Goal: Use online tool/utility: Utilize a website feature to perform a specific function

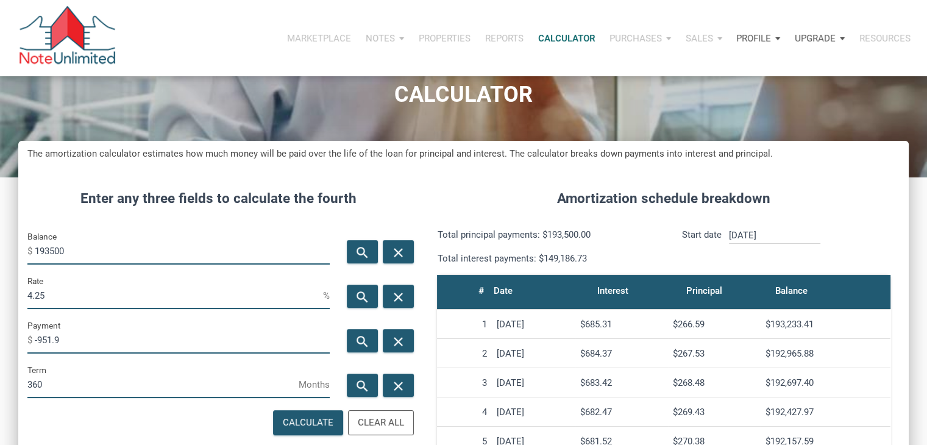
scroll to position [604, 890]
click at [113, 252] on input "193500" at bounding box center [182, 250] width 295 height 27
type input "39000"
click at [354, 335] on div "search" at bounding box center [362, 340] width 31 height 23
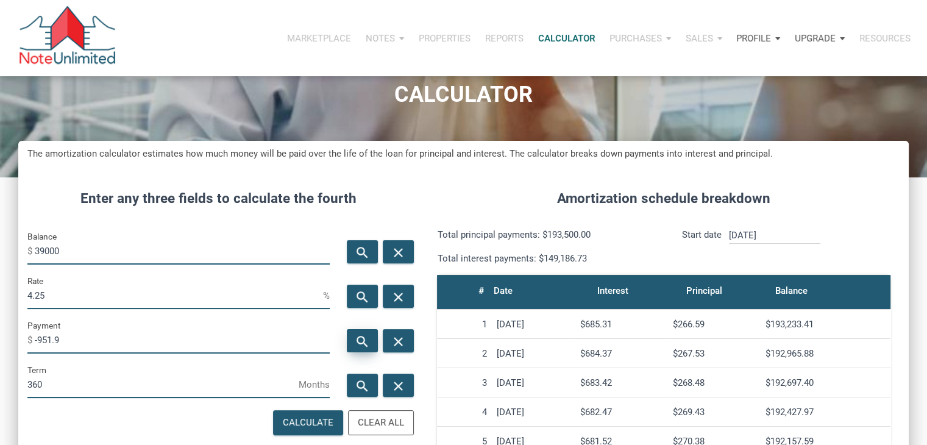
type input "-191.86"
click at [138, 294] on input "4.25" at bounding box center [175, 295] width 296 height 27
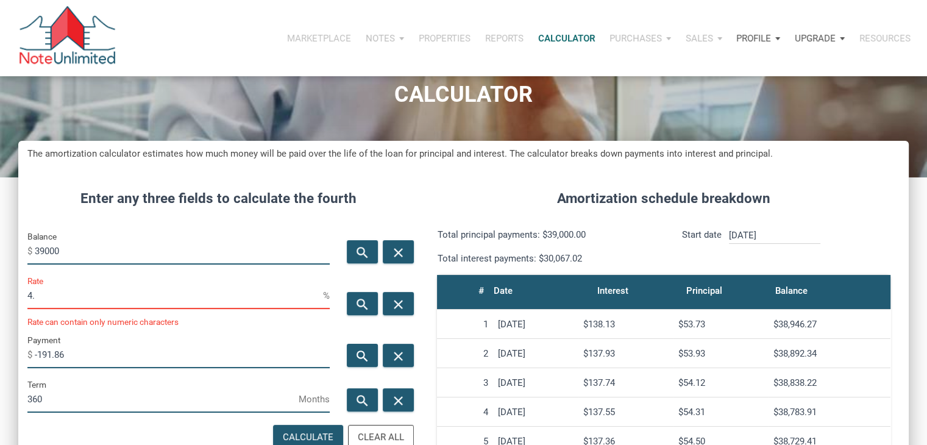
scroll to position [609026, 608754]
type input "4"
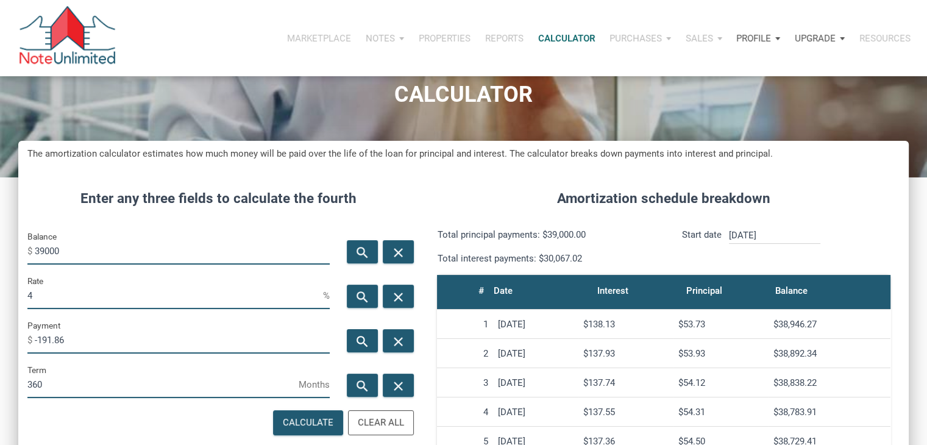
scroll to position [609041, 608754]
type input "2"
click at [351, 339] on div "search" at bounding box center [362, 340] width 31 height 23
type input "-144.15"
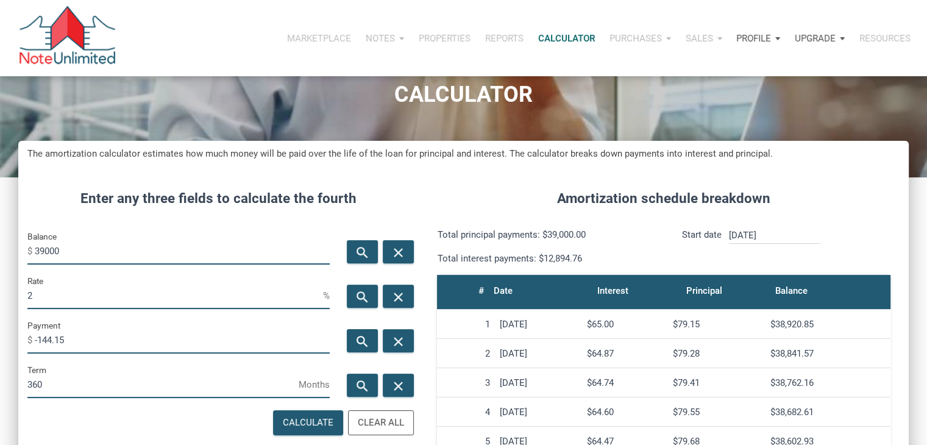
click at [68, 294] on input "2" at bounding box center [175, 295] width 296 height 27
click at [66, 252] on input "39000" at bounding box center [182, 250] width 295 height 27
type input "79000"
click at [52, 297] on input "2" at bounding box center [175, 295] width 296 height 27
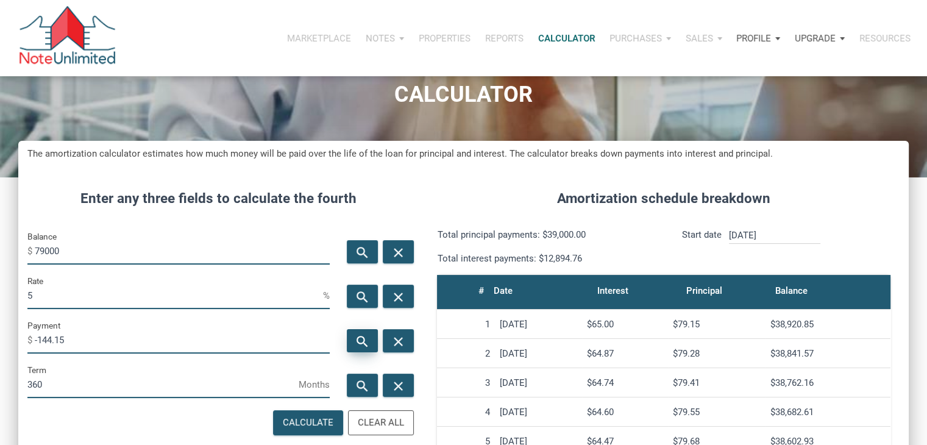
type input "5"
click at [362, 329] on div "search" at bounding box center [362, 340] width 31 height 23
type input "-424.09"
click at [361, 336] on icon "search" at bounding box center [362, 341] width 15 height 15
click at [176, 284] on input "5" at bounding box center [175, 295] width 296 height 27
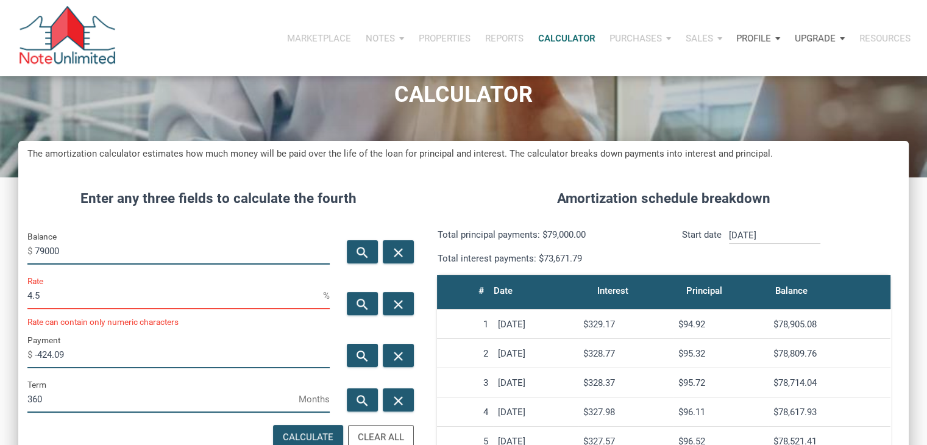
scroll to position [609041, 608754]
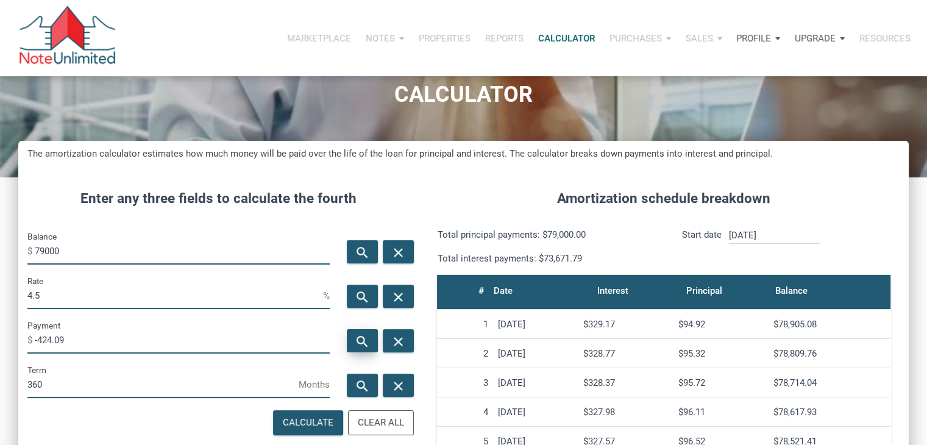
type input "4.5"
click at [356, 348] on icon "search" at bounding box center [362, 341] width 15 height 15
type input "-400.28"
click at [146, 252] on input "79000" at bounding box center [182, 250] width 295 height 27
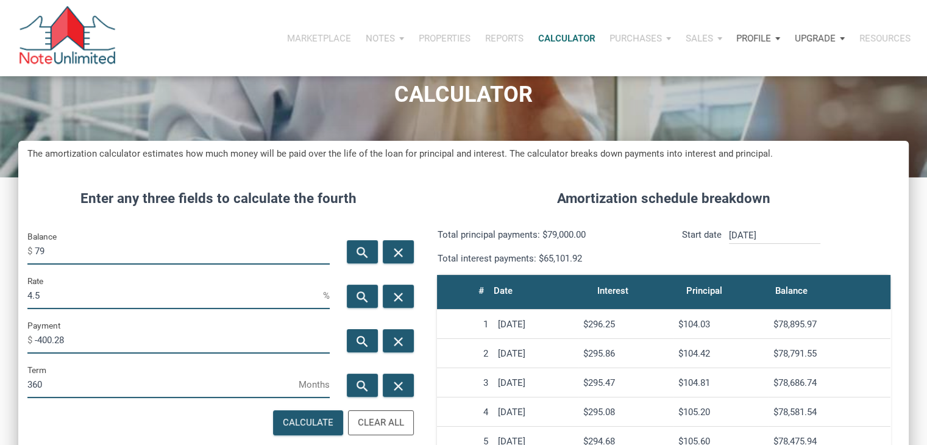
type input "7"
type input "49000"
click at [361, 337] on icon "search" at bounding box center [362, 341] width 15 height 15
type input "-248.28"
click at [175, 293] on input "4.5" at bounding box center [175, 295] width 296 height 27
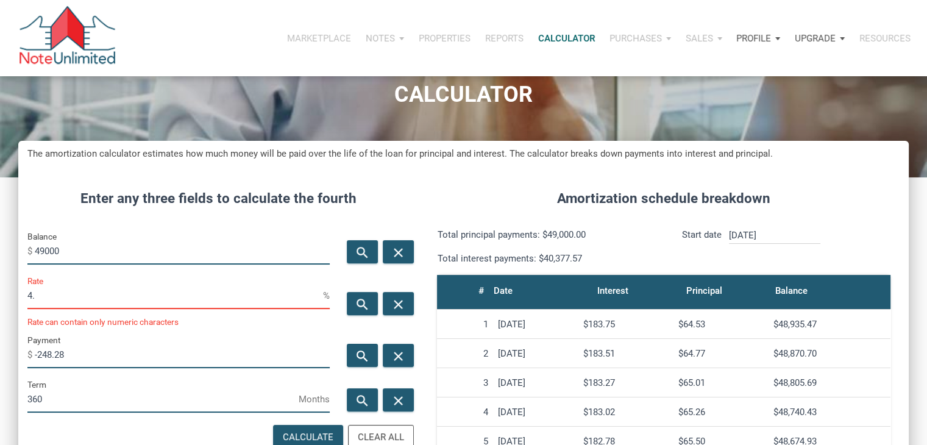
scroll to position [609026, 608754]
type input "4"
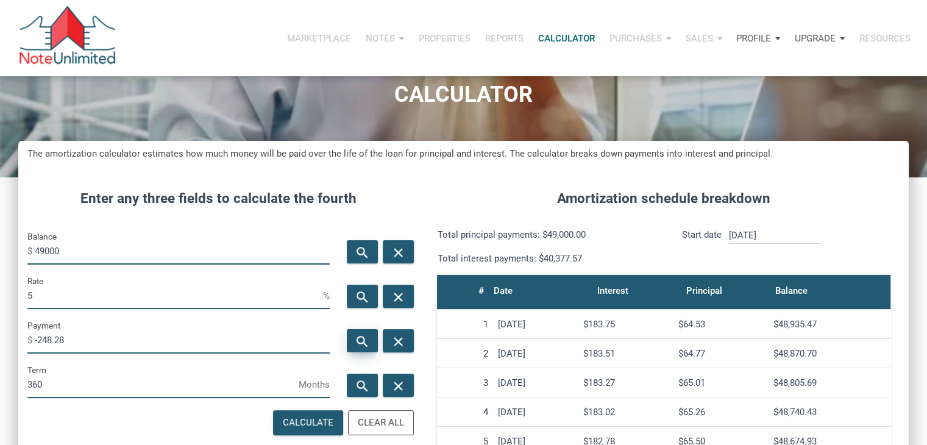
type input "5"
click at [357, 342] on icon "search" at bounding box center [362, 341] width 15 height 15
type input "-263.04"
click at [107, 308] on div "Rate 5 %" at bounding box center [178, 291] width 302 height 35
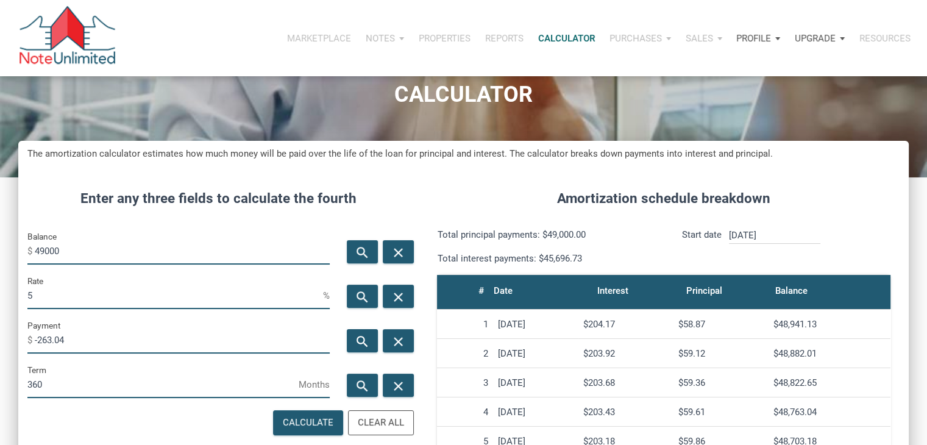
click at [85, 301] on input "5" at bounding box center [175, 295] width 296 height 27
type input "4"
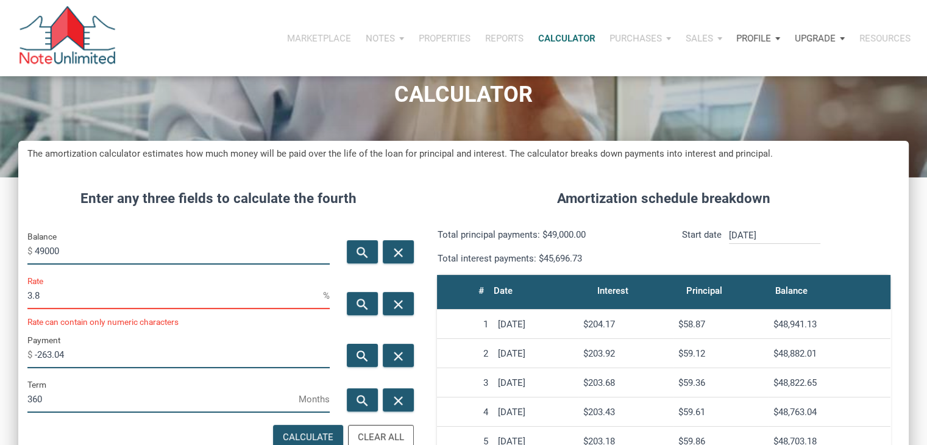
scroll to position [609041, 608754]
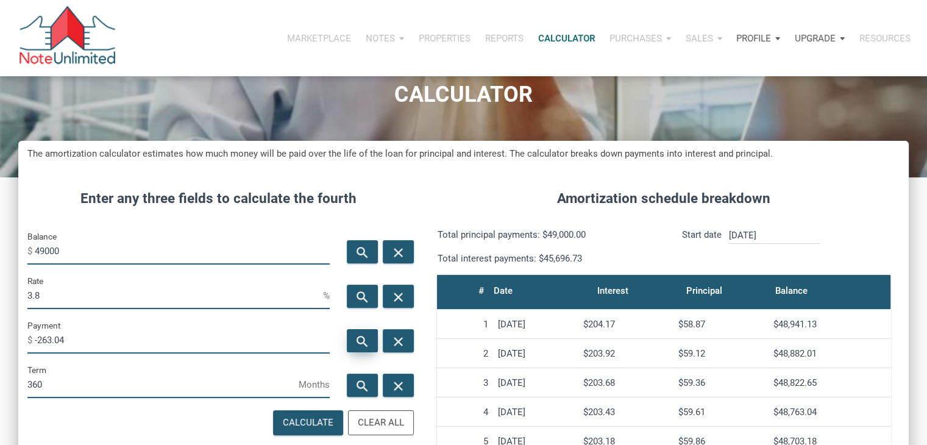
type input "3.8"
click at [366, 347] on icon "search" at bounding box center [362, 341] width 15 height 15
type input "-228.32"
click at [95, 247] on input "49000" at bounding box center [182, 250] width 295 height 27
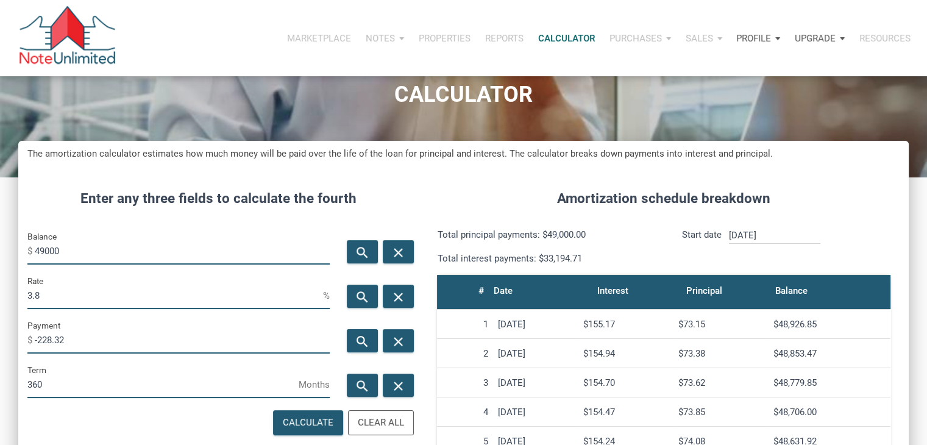
click at [95, 247] on input "49000" at bounding box center [182, 250] width 295 height 27
type input "79000"
click at [66, 291] on input "3.8" at bounding box center [175, 295] width 296 height 27
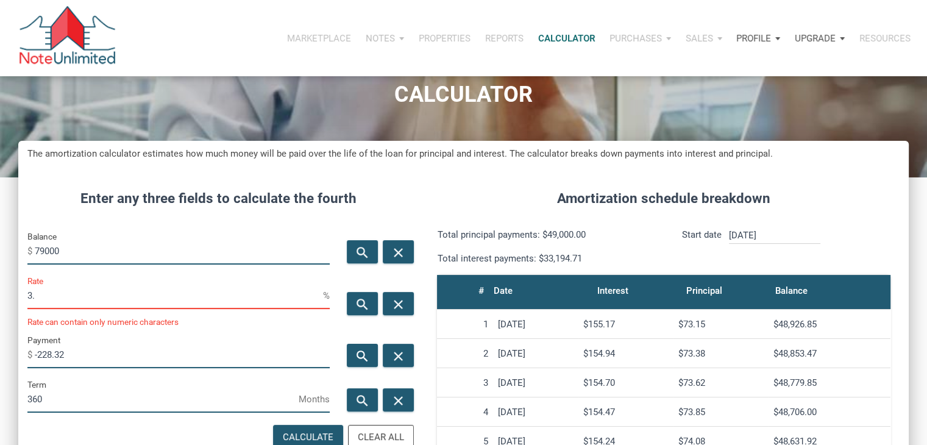
scroll to position [609026, 608754]
type input "3"
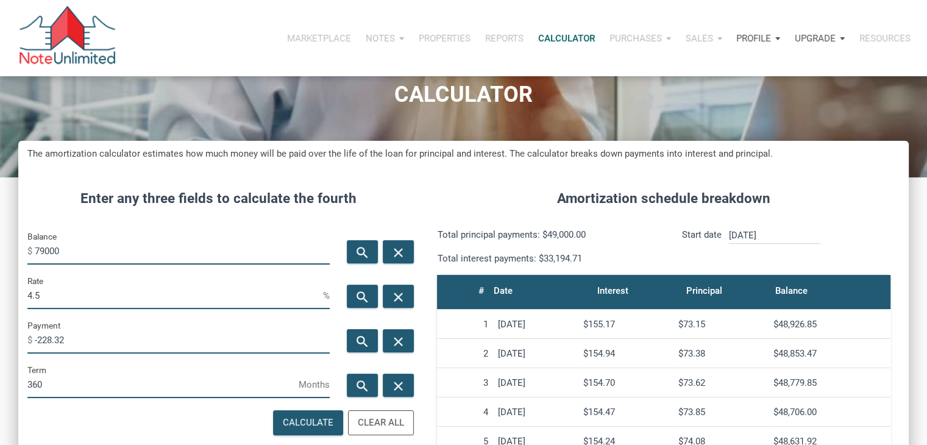
scroll to position [604, 890]
type input "4.5"
click at [362, 335] on icon "search" at bounding box center [362, 341] width 15 height 15
type input "-400.28"
